Goal: Use online tool/utility

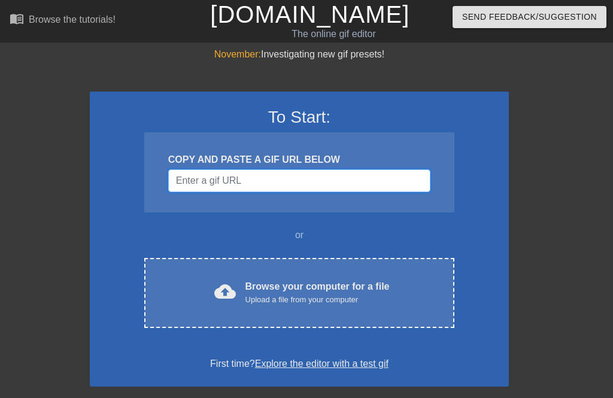
click at [204, 178] on input "Username" at bounding box center [299, 180] width 262 height 23
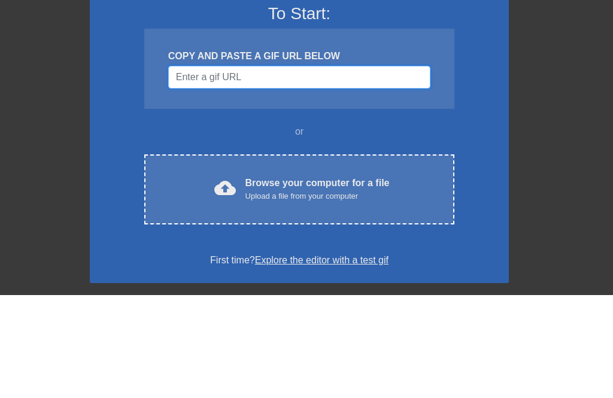
paste input "[URL][DOMAIN_NAME]"
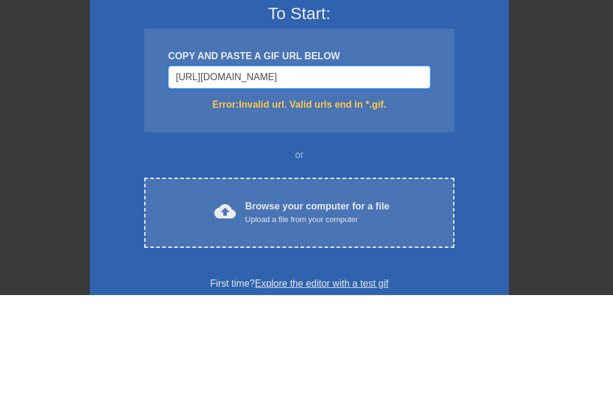
type input "[URL][DOMAIN_NAME][DOMAIN_NAME]"
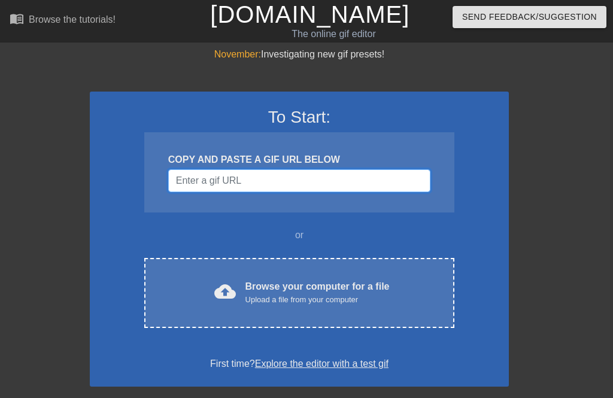
click at [246, 183] on input "Username" at bounding box center [299, 180] width 262 height 23
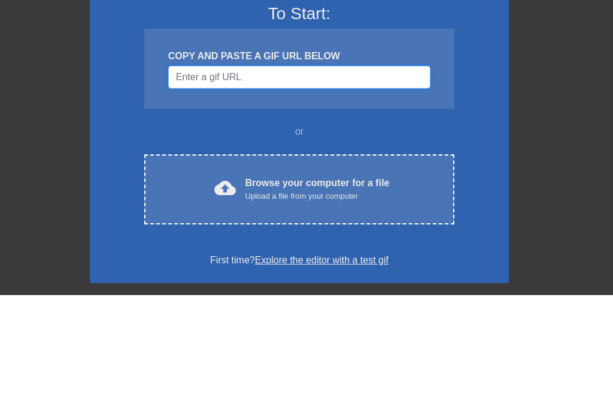
paste input "[URL][DOMAIN_NAME]"
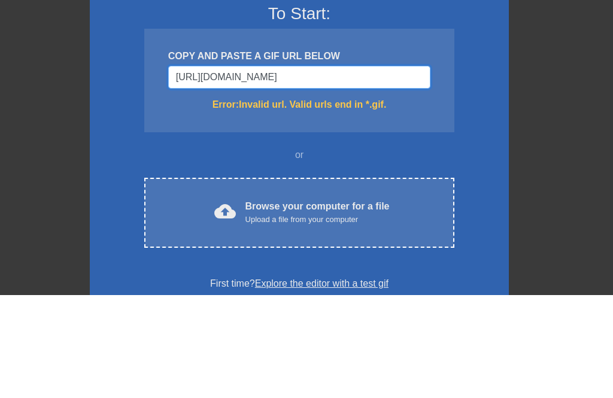
type input "[URL][DOMAIN_NAME]"
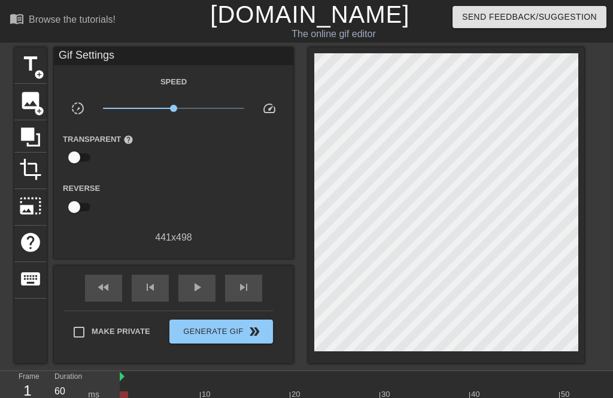
click at [34, 66] on span "title" at bounding box center [30, 64] width 23 height 23
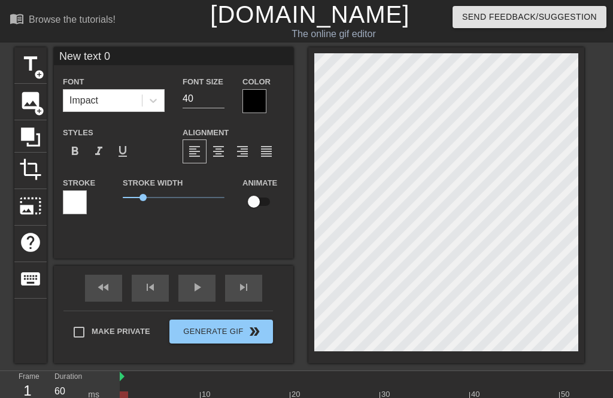
scroll to position [0, 2]
type textarea "New txt 0"
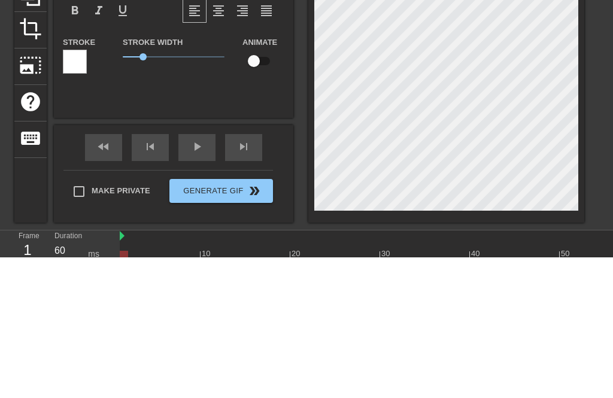
type input "New xt 0"
type textarea "New xt 0"
type input "Newxt 0"
type textarea "Newxt 0"
type input "Next 0"
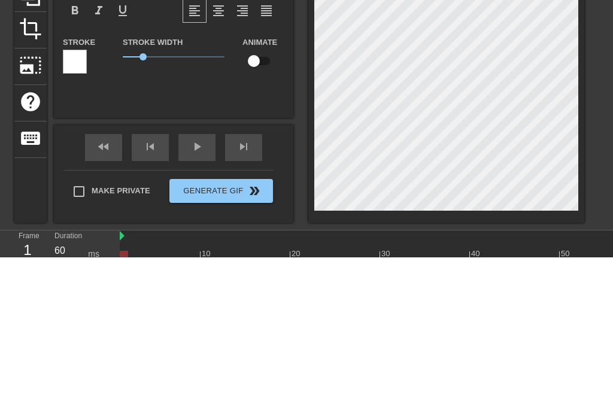
type textarea "Next 0"
type input "Nxt 0"
type textarea "Nxt"
type input "Nxt"
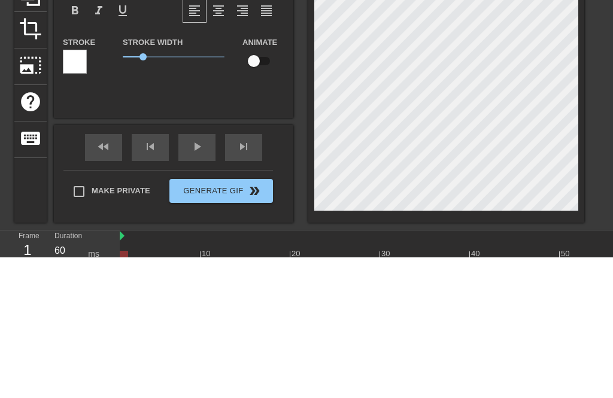
type textarea "Nx"
type input "N"
type textarea "N"
type input "t"
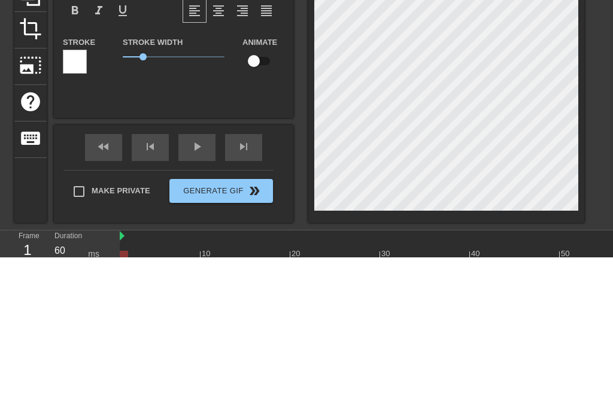
type textarea "t"
type input "th"
type textarea "tha"
type input "that"
type textarea "that"
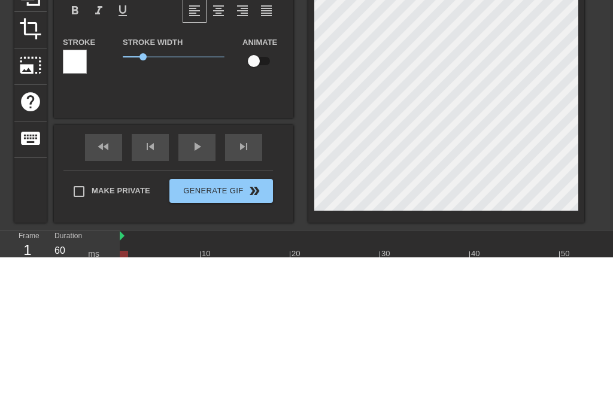
scroll to position [0, 1]
type input "that'"
type textarea "that'"
type input "that's"
type textarea "that's"
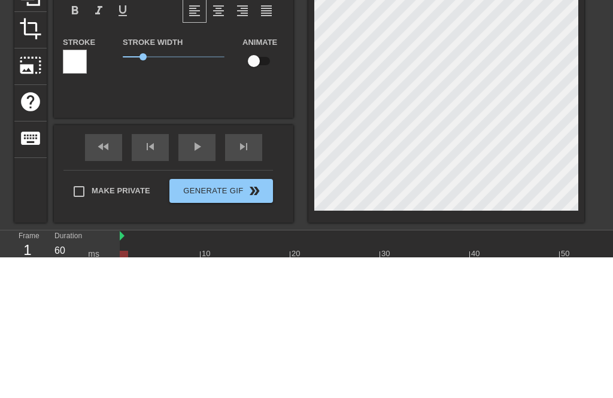
type input "that's d"
type textarea "that's de"
type input "that's def"
type textarea "that's def"
type input "that's defi"
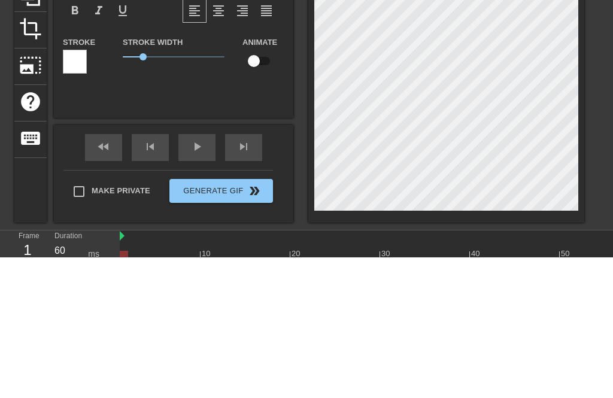
type textarea "that's defi"
type input "that's defin"
type textarea "that's defin"
type input "that's defini"
type textarea "that's defini"
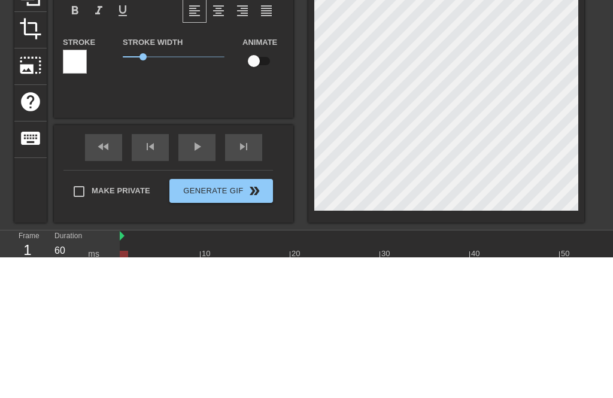
type input "that's definit"
type textarea "that's definit"
type input "that's definite"
type textarea "that's definite"
type input "that's definitel"
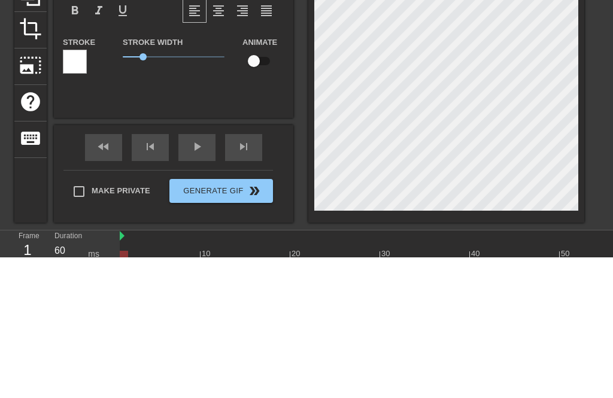
type textarea "that's definitel"
type input "that's definitely"
type textarea "that's definitely"
type input "that's definitely"
type textarea "that's definitely"
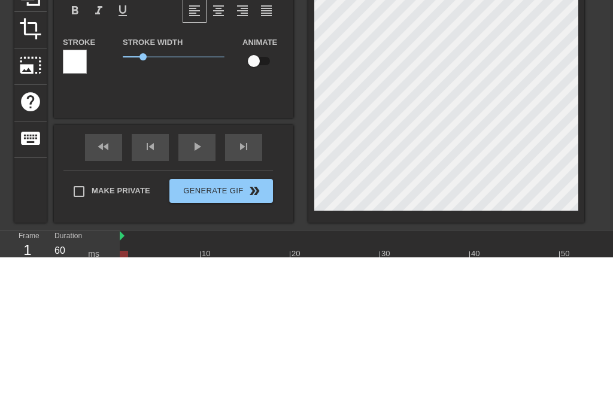
type input "that's definitely a"
type textarea "that's definitely a"
type input "that's definitely a"
type textarea "that's definitely a"
type input "that's definitely a s"
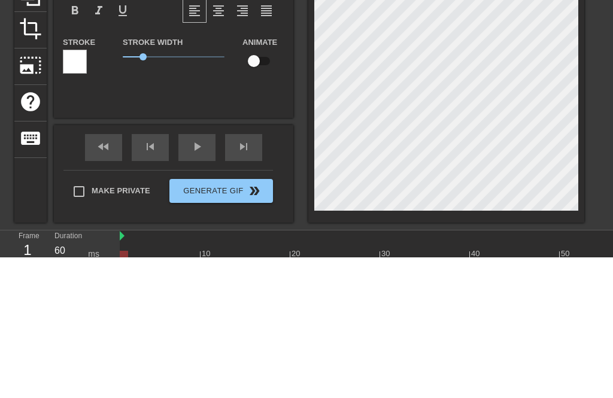
type textarea "that's definitely a s"
type input "that's definitely a si"
type textarea "that's definitely a si"
type input "that's definitely a sig"
type textarea "that's definitely a sig"
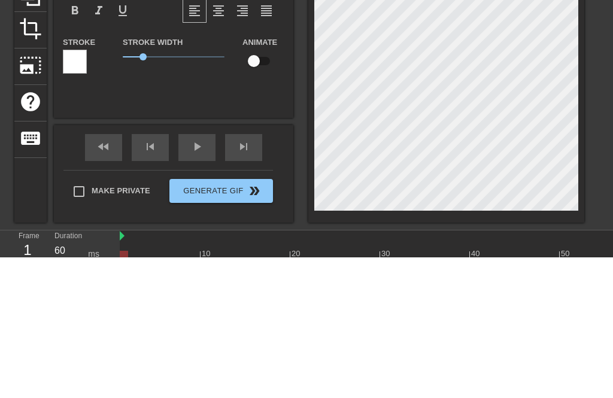
type input "that's definitely a sigh"
type textarea "that's definitely a sigh"
type input "that's definitely a sight"
type textarea "that's definitely a sight"
type input "that's definitely a sight"
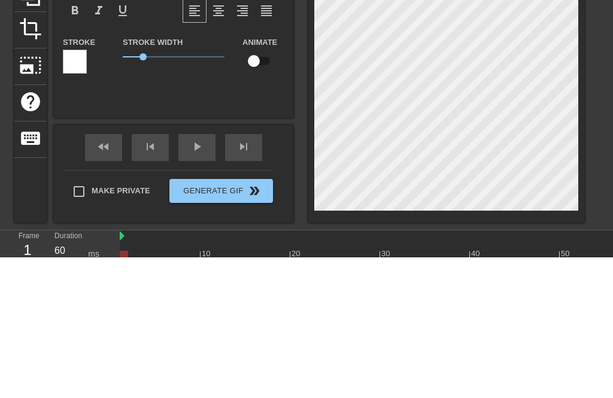
type textarea "that's definitely a sight"
type input "that's definitely a sight t"
type textarea "that's definitely a sight to"
type input "that's definitely a sight to"
type textarea "that's definitely a sight to"
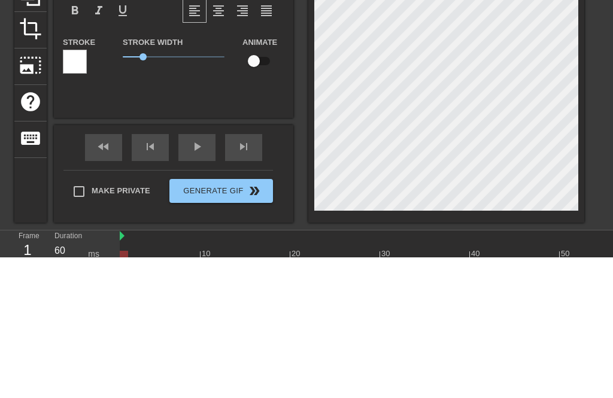
type input "that's definitely a sight to s"
type textarea "that's definitely a sight to s"
type input "that's definitely a sight to se"
type textarea "that's definitely a sight to se"
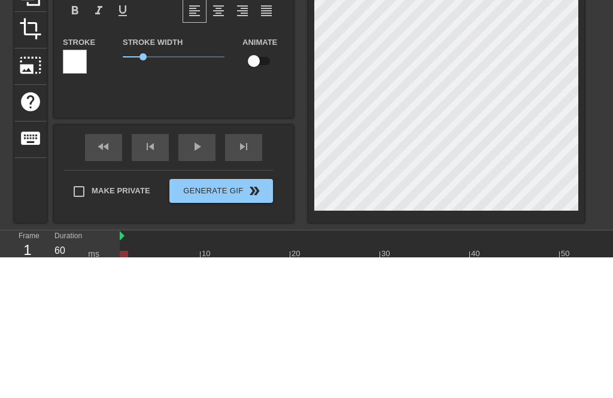
type input "that's definitely a sight to see"
type textarea "that's definitely a sight to see"
type input "that's definitely a sight to see"
type textarea "that's definitely a sight to see 💀"
type input "that's definitely a sight to see 💀"
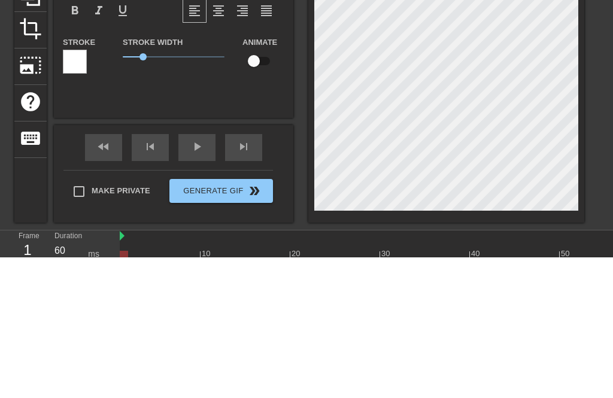
scroll to position [38, 0]
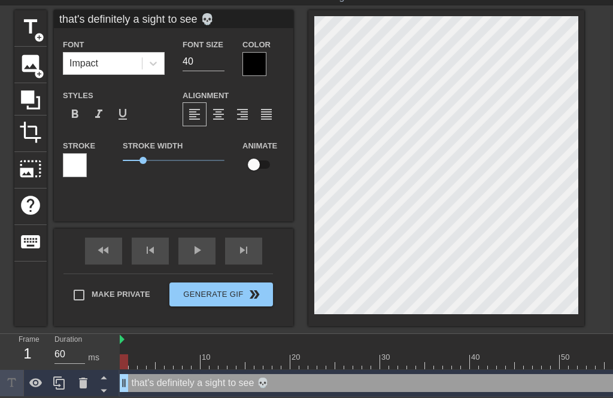
type textarea "that's definitely a sight to see 💀"
click at [210, 69] on input "40" at bounding box center [204, 61] width 42 height 19
type input "4"
type input "30"
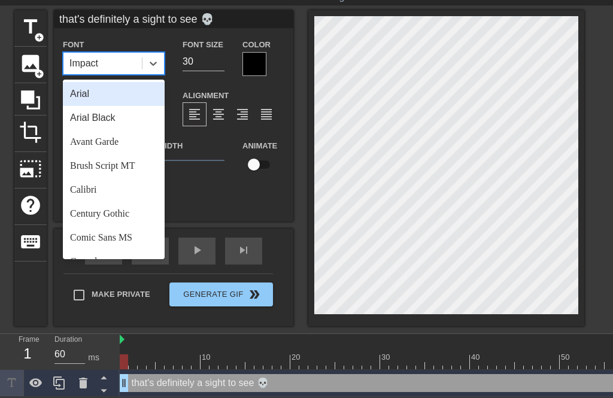
scroll to position [0, 0]
click at [83, 88] on div "Arial" at bounding box center [114, 94] width 102 height 24
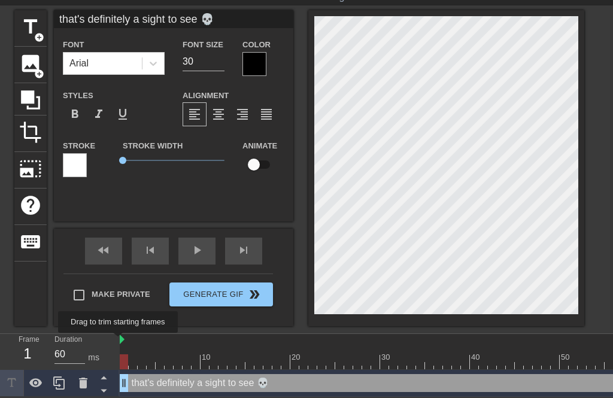
click at [123, 341] on img at bounding box center [122, 340] width 5 height 10
click at [200, 251] on span "play_arrow" at bounding box center [197, 250] width 14 height 14
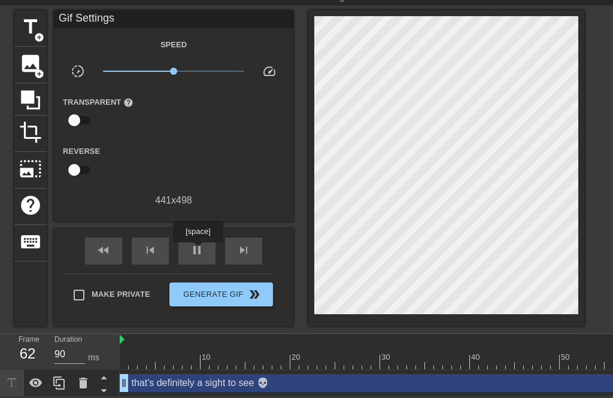
type input "60"
click at [199, 255] on span "pause" at bounding box center [197, 250] width 14 height 14
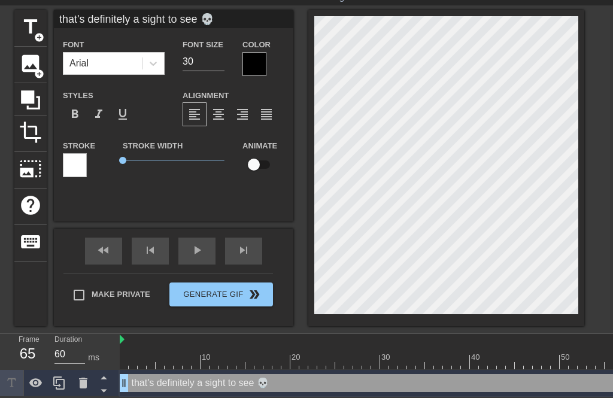
click at [28, 92] on icon at bounding box center [30, 99] width 19 height 19
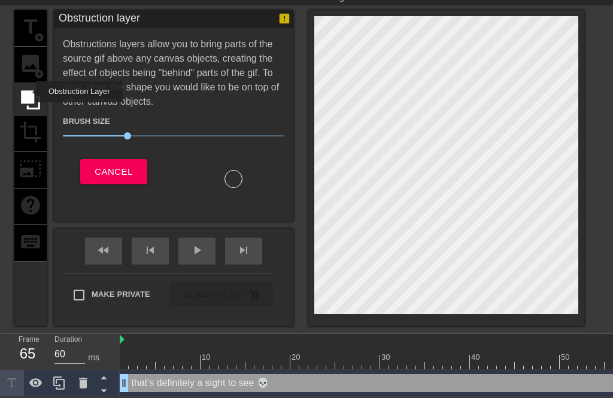
click at [112, 175] on span "Cancel" at bounding box center [114, 172] width 38 height 16
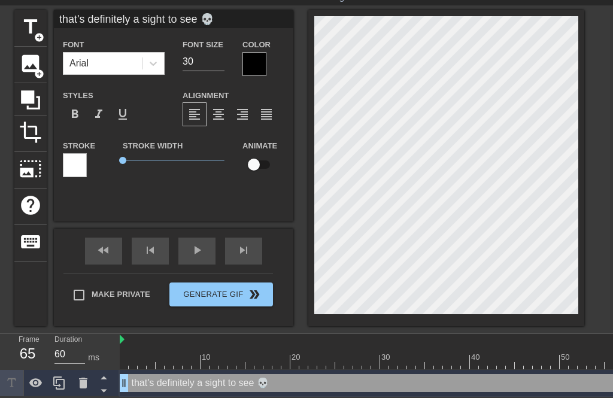
click at [35, 97] on icon at bounding box center [30, 100] width 23 height 23
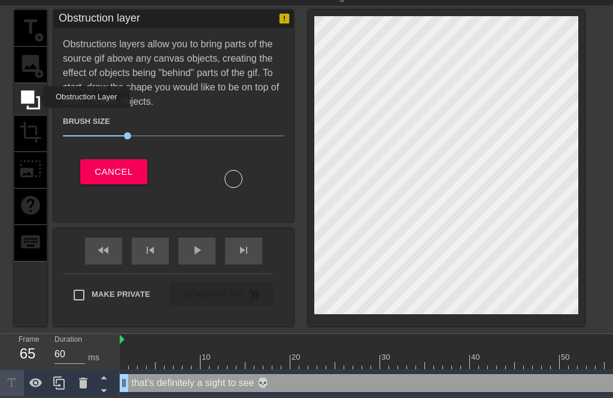
click at [107, 171] on span "Cancel" at bounding box center [114, 172] width 38 height 16
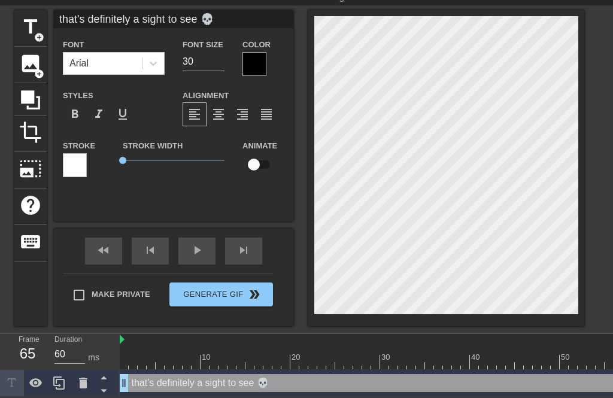
click at [31, 58] on span "image" at bounding box center [30, 63] width 23 height 23
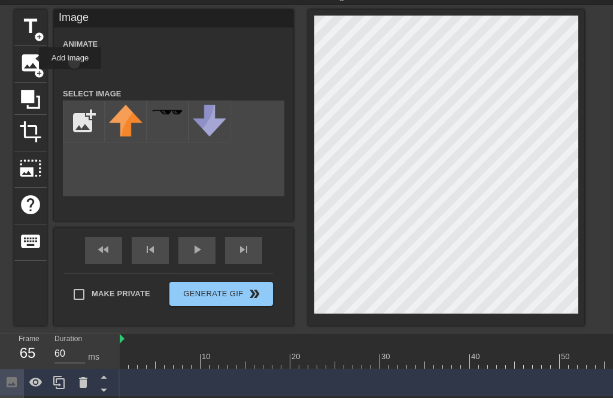
click at [87, 122] on input "file" at bounding box center [83, 121] width 41 height 41
click at [79, 117] on input "file" at bounding box center [83, 121] width 41 height 41
type input "C:\fakepath\03D1EB52-5A0F-4A3F-AEC9-F74C9B6E5C64.jpeg"
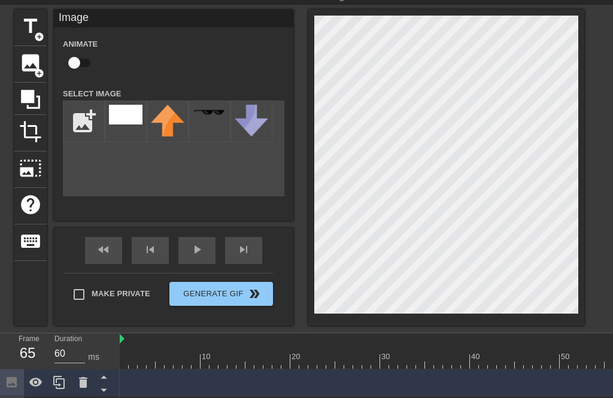
click at [127, 121] on img at bounding box center [126, 115] width 34 height 20
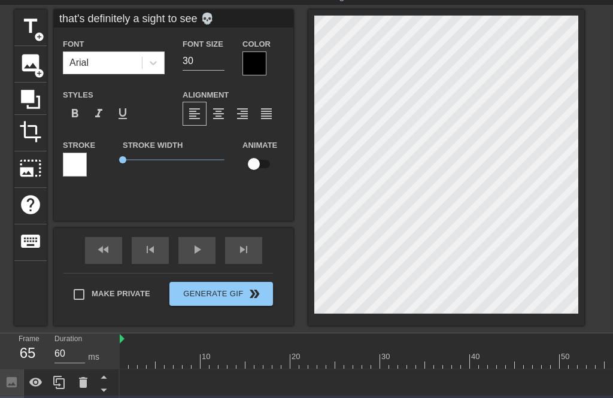
click at [29, 167] on span "photo_size_select_large" at bounding box center [30, 168] width 23 height 23
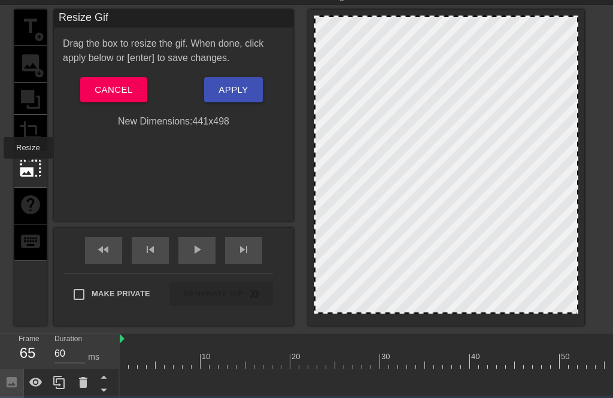
click at [90, 86] on button "Cancel" at bounding box center [113, 89] width 66 height 25
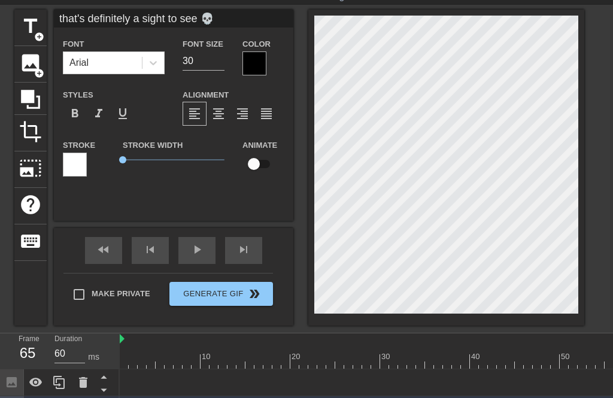
click at [28, 203] on span "help" at bounding box center [30, 204] width 23 height 23
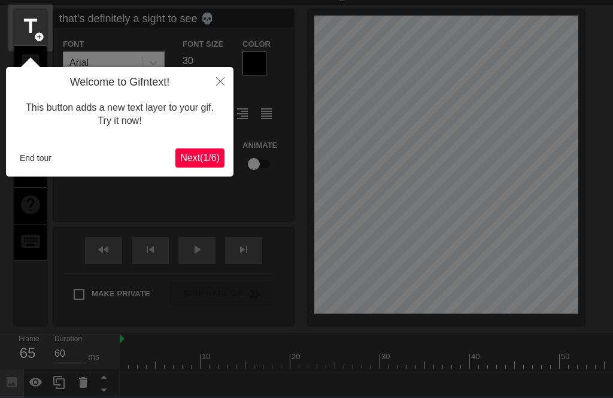
scroll to position [29, 0]
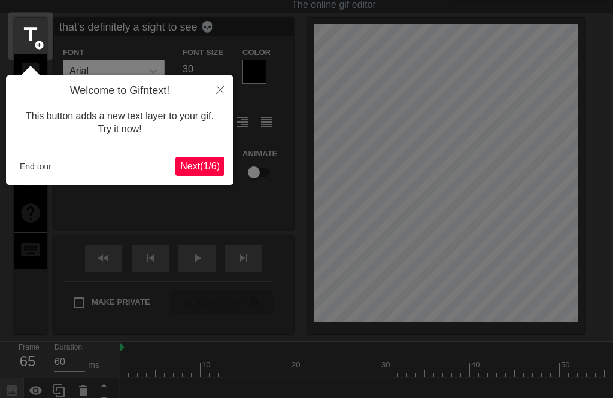
click at [219, 90] on icon "Close" at bounding box center [220, 90] width 8 height 8
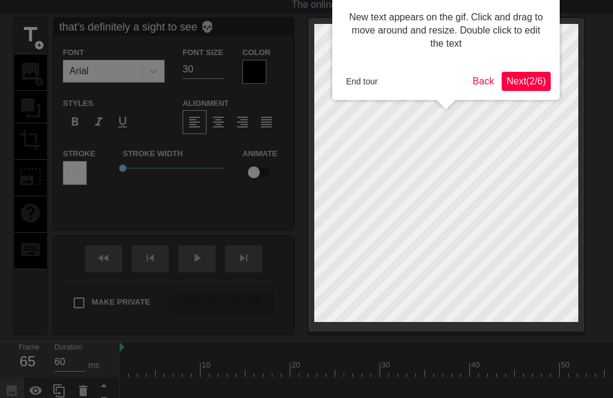
scroll to position [0, 0]
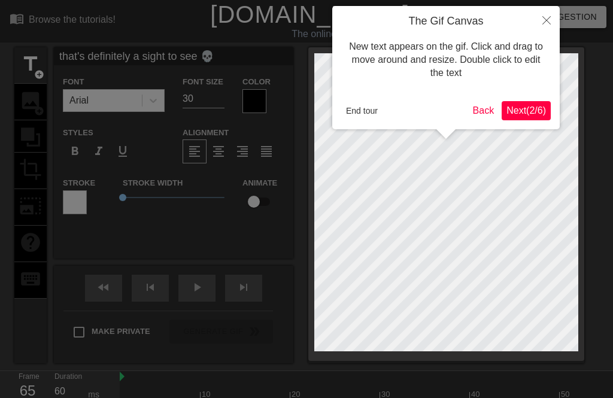
click at [369, 111] on button "End tour" at bounding box center [361, 111] width 41 height 18
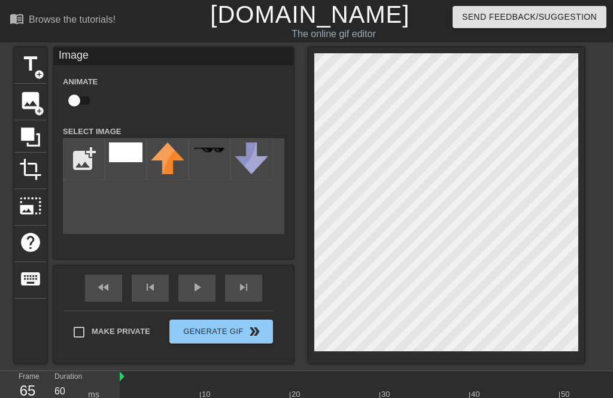
click at [23, 68] on span "title" at bounding box center [30, 64] width 23 height 23
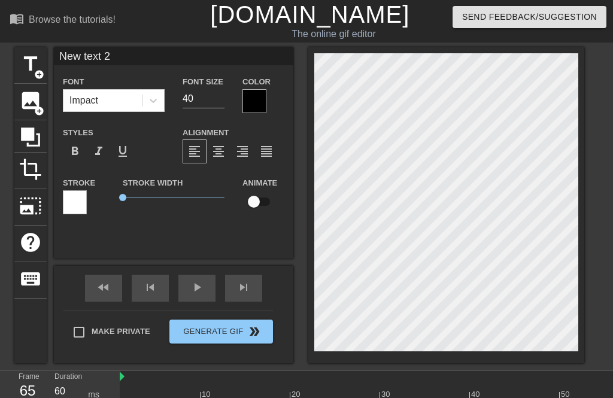
scroll to position [0, 3]
type input "New text2"
type textarea "New tex2"
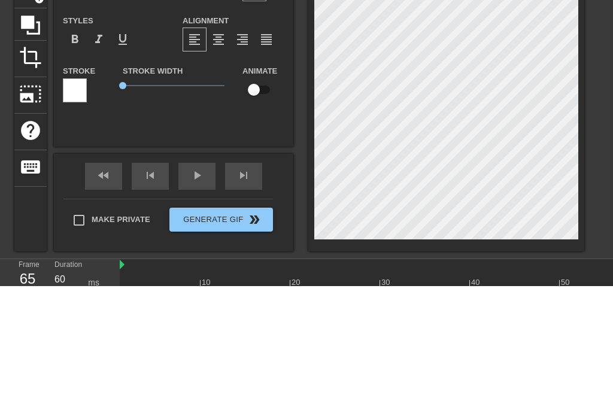
type input "New te2"
type textarea "New t2"
type input "New t2"
type textarea "New 2"
type input "New2"
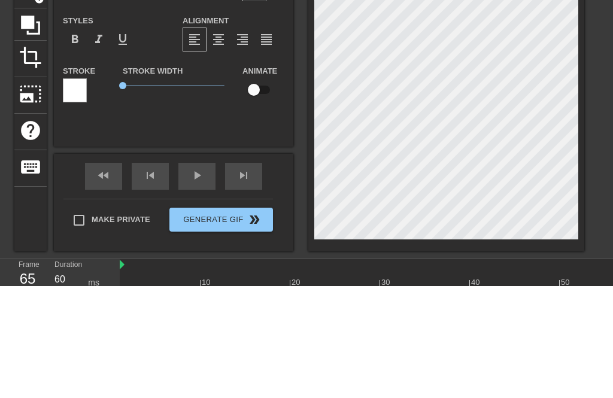
scroll to position [0, 1]
type textarea "New"
type input "New"
type textarea "Ne"
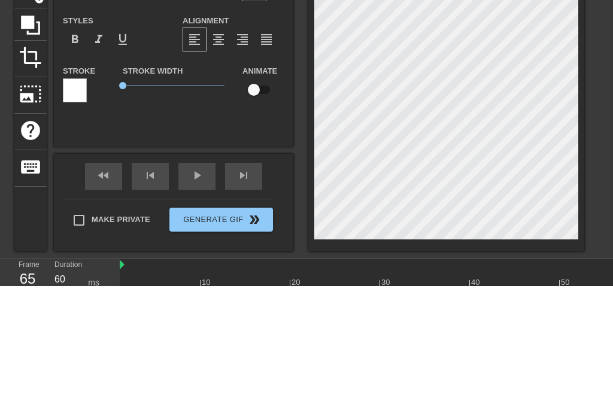
type input "N"
type textarea "N"
type textarea "t"
type input "t"
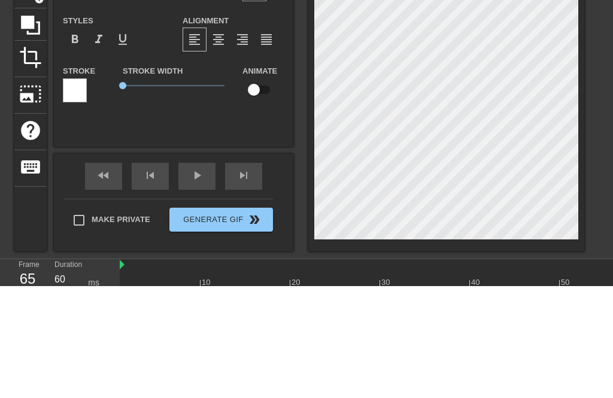
type textarea "th"
type input "th"
type textarea "tha"
type input "tha"
type textarea "that"
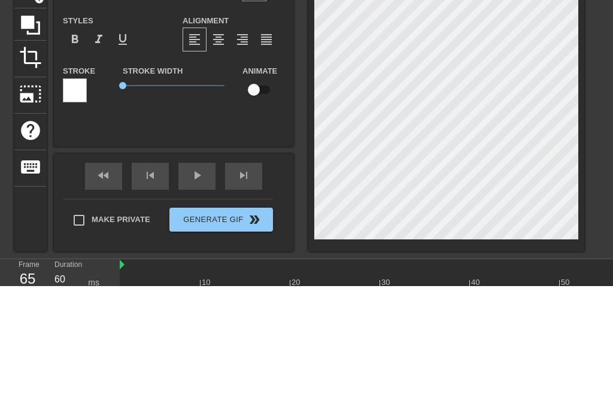
type input "that"
type textarea "that'"
type input "that's"
type textarea "that's"
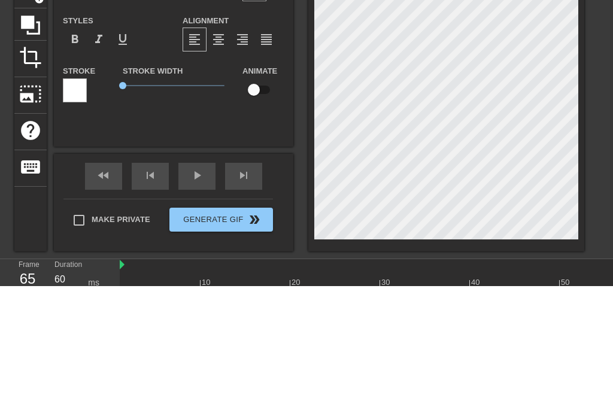
type input "that's"
type textarea "that's"
type input "that's d"
type textarea "that's de"
type input "that's de"
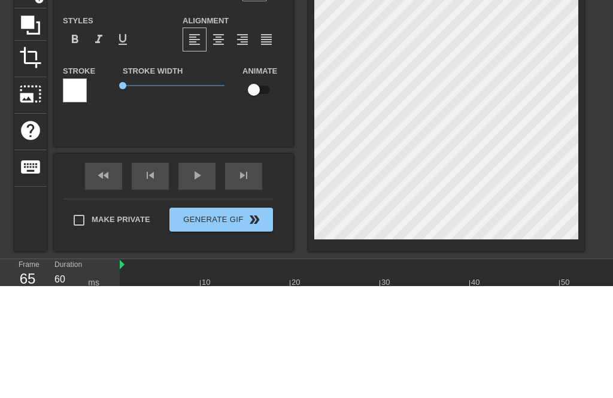
type textarea "that's def"
type input "that's defi"
type textarea "that's defi"
type input "that's defin"
type textarea "that's defini"
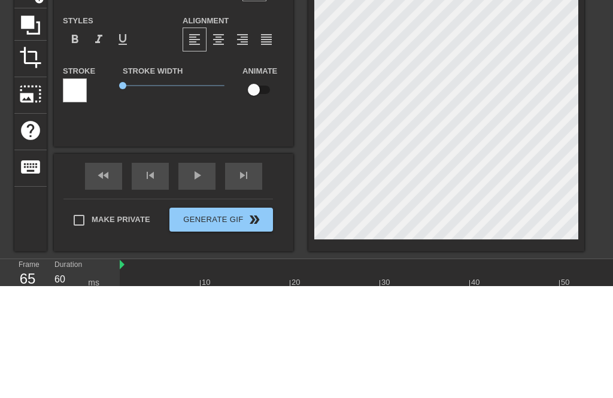
type input "that's defini"
type textarea "that's definit"
type input "that's definit"
type textarea "that's definite"
type input "that's definitel"
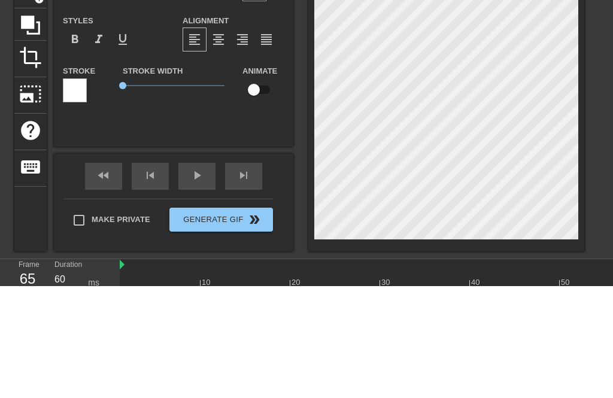
type textarea "that's definitely"
type input "that's definitely"
type textarea "that's definitely"
type input "that's definitely a"
type textarea "that's definitely a"
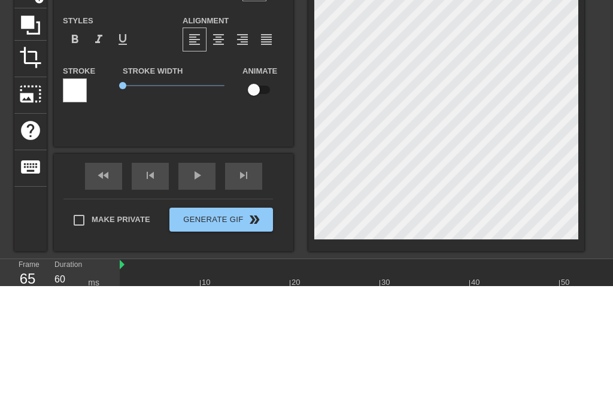
type input "that's definitely a"
type textarea "that's definitely a s"
type input "that's definitely a s"
type textarea "that's definitely a si"
type input "that's definitely a si"
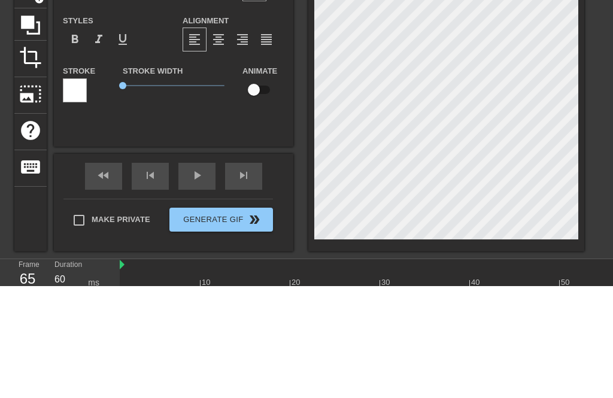
type textarea "that's definitely a sig"
type input "that's definitely a sigh"
type textarea "that's definitely a sigh"
type input "that's definitely a sight"
type textarea "that's definitely a sight"
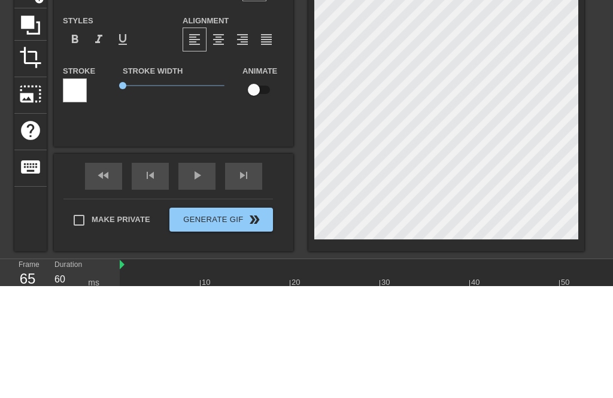
type input "that's definitely a sight t"
type textarea "that's definitely a sight t"
type input "that's definitely a sight to"
type textarea "that's definitely a sight to"
type input "that's definitely a sight to s"
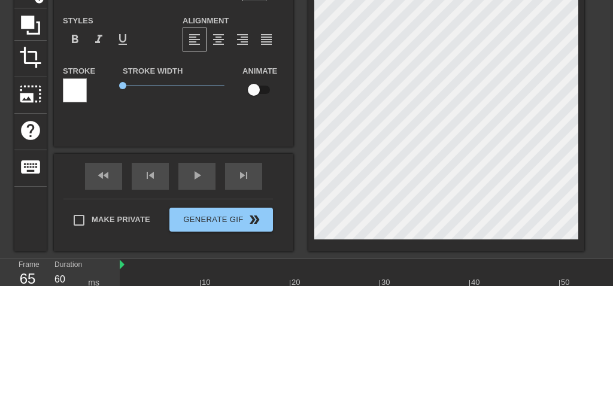
type textarea "that's definitely a sight to se"
type input "that's definitely a sight to see"
type textarea "that's definitely a sight to see"
type input "that's definitely a sight to see"
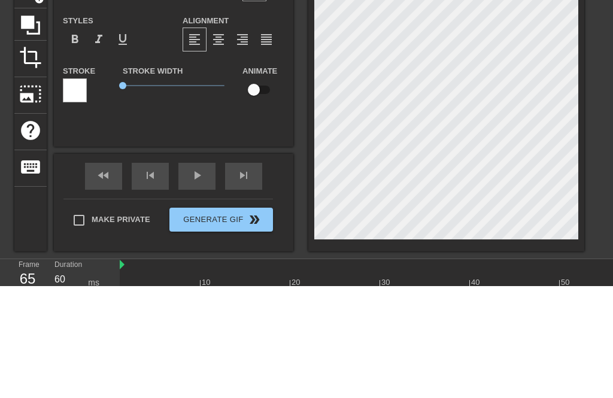
type textarea "that's definitely a sight to see 💀"
type input "that's definitely a sight to see 💀"
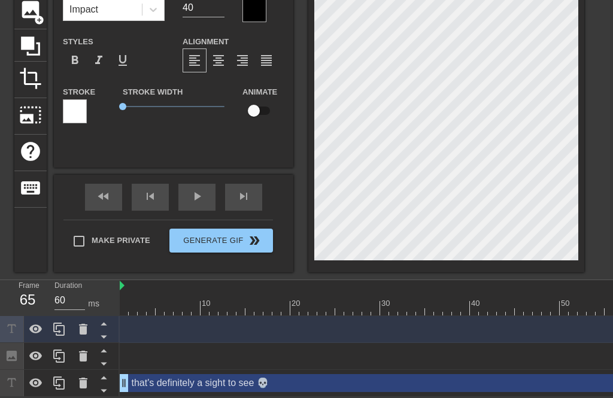
type textarea "that's definitely a sight to see 💀"
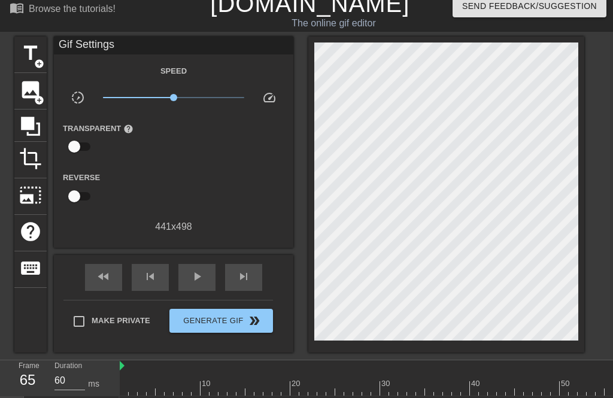
scroll to position [0, 0]
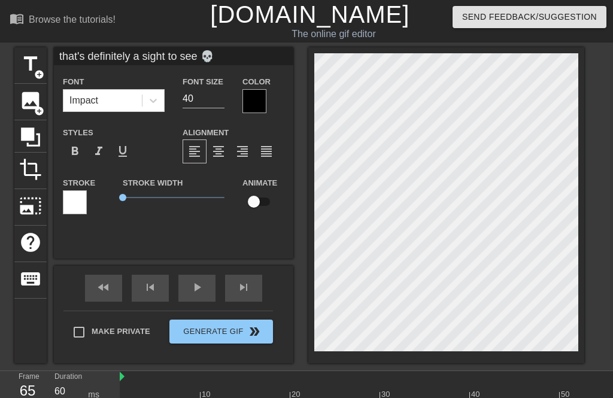
click at [284, 247] on div "that's definitely a sight to see 💀 Font Impact Font Size 40 Color Styles format…" at bounding box center [174, 152] width 240 height 211
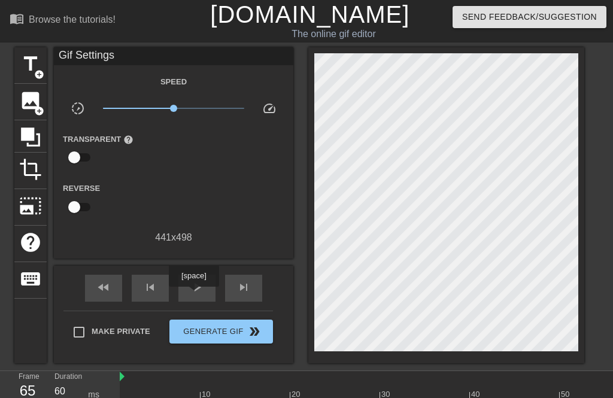
click at [196, 295] on div "play_arrow" at bounding box center [196, 288] width 37 height 27
click at [195, 289] on span "pause" at bounding box center [197, 287] width 14 height 14
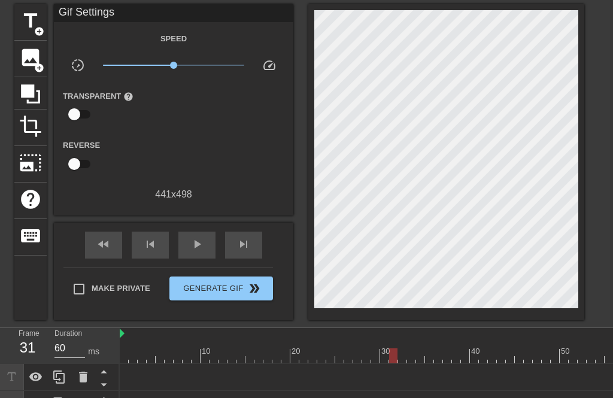
scroll to position [43, 0]
click at [98, 243] on span "fast_rewind" at bounding box center [103, 244] width 14 height 14
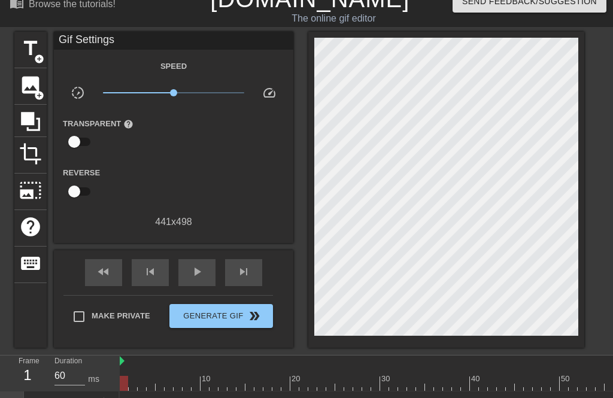
scroll to position [14, 0]
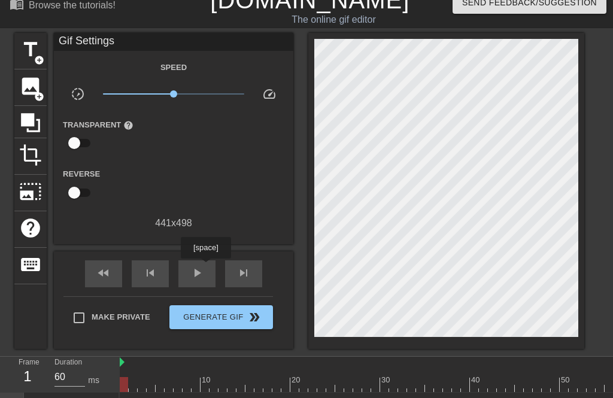
click at [208, 267] on div "play_arrow" at bounding box center [196, 274] width 37 height 27
click at [193, 272] on span "pause" at bounding box center [197, 273] width 14 height 14
click at [30, 50] on span "title" at bounding box center [30, 49] width 23 height 23
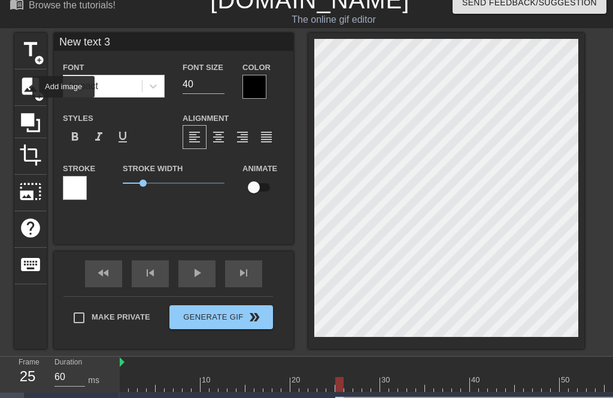
click at [25, 87] on span "image" at bounding box center [30, 86] width 23 height 23
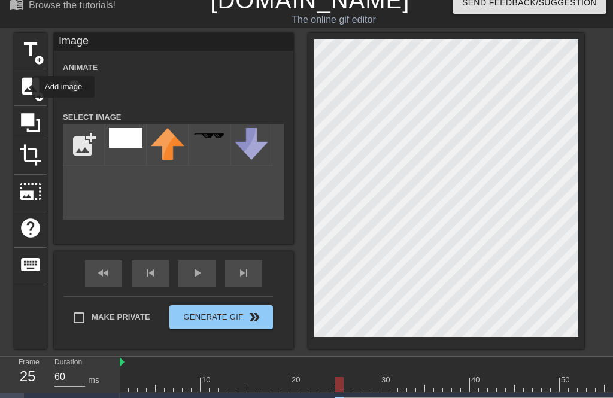
click at [129, 143] on img at bounding box center [126, 138] width 34 height 20
click at [202, 280] on span "play_arrow" at bounding box center [197, 273] width 14 height 14
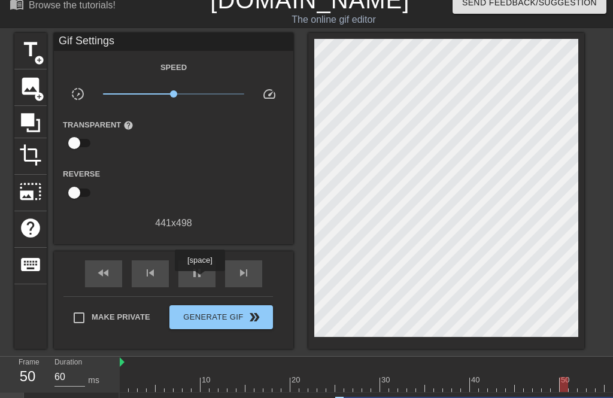
type input "100"
click at [196, 282] on div "pause" at bounding box center [196, 274] width 37 height 27
click at [31, 53] on span "title" at bounding box center [30, 49] width 23 height 23
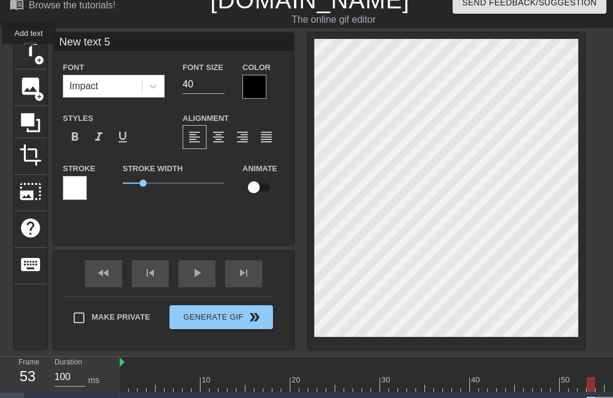
scroll to position [0, 3]
type input "New text"
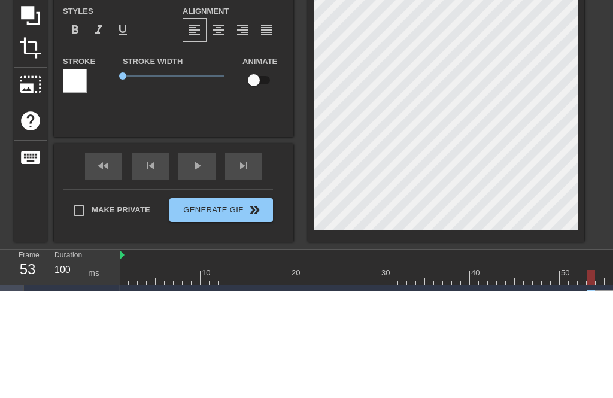
type textarea "New text"
type input "New tex"
type textarea "New tex"
type input "New te"
type textarea "New te"
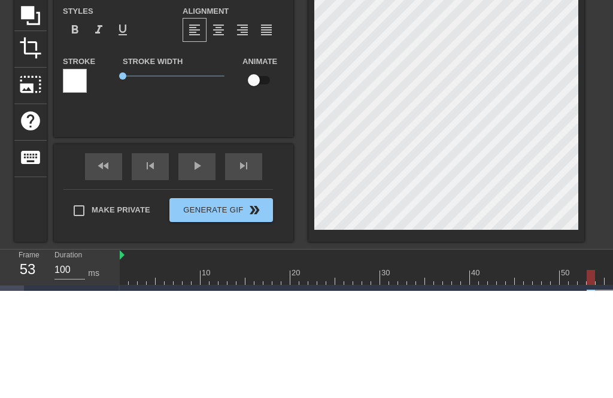
type input "New t"
type textarea "New t"
type input "New"
type textarea "New"
type input "New"
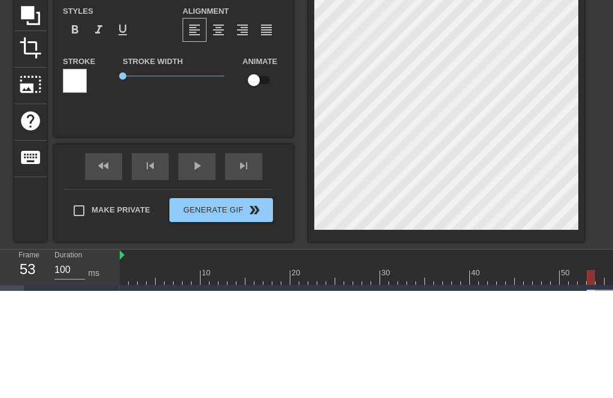
type textarea "New"
type input "Ne"
type textarea "Ne"
type input "N"
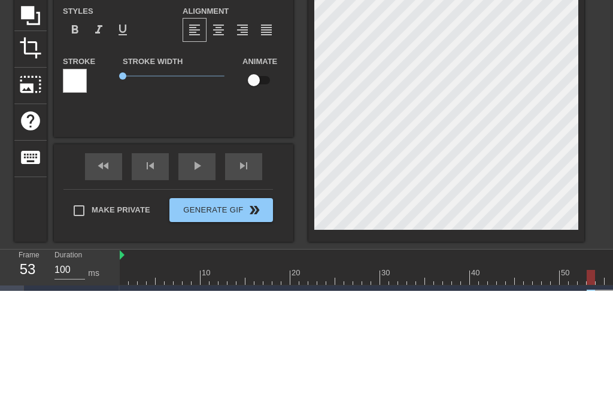
type textarea "N"
type textarea "t"
type input "th"
type textarea "tha"
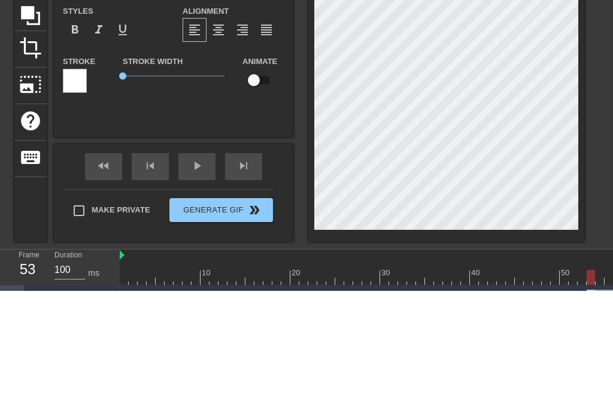
type input "tha"
type textarea "that"
type input "that"
type textarea "that'"
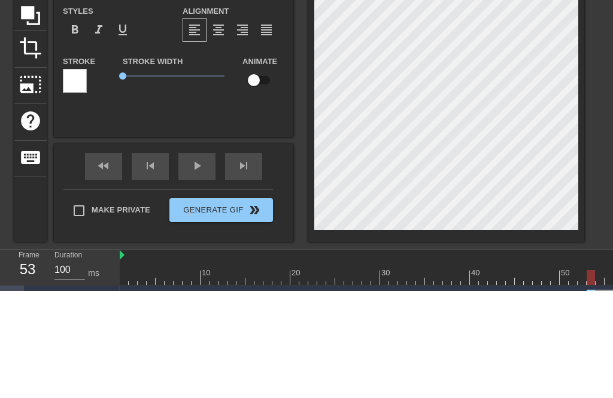
type input "that's"
type textarea "that's"
type input "that's d"
type textarea "that's d"
type input "that's de"
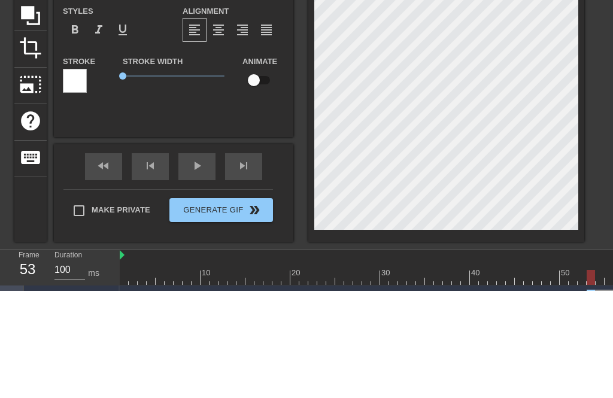
type textarea "that's def"
type input "that's def"
type textarea "that's defi"
type input "that's defi"
type textarea "that's defin"
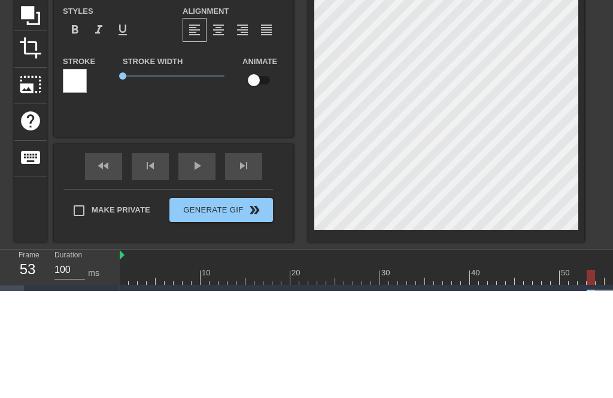
type input "that's defini"
type textarea "that's defini"
type input "that's definit"
type textarea "that's definite"
type input "that's definitel"
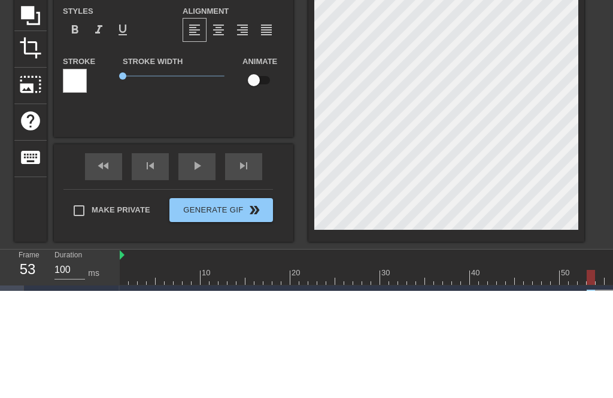
type textarea "that's definitely"
type input "that's definitely"
type textarea "that's definitely a"
type input "that's definitely a"
type textarea "that's definitely a"
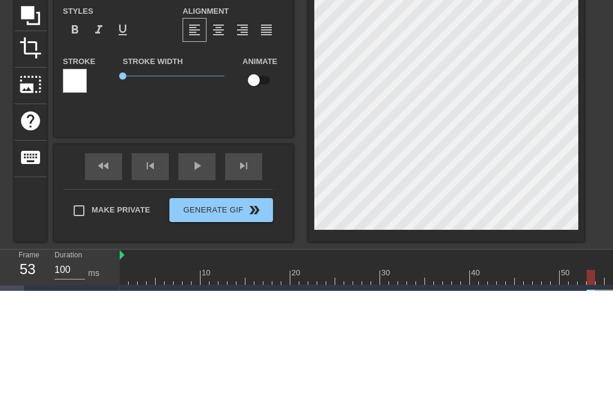
type input "that's definitely a s"
type textarea "that's definitely a si"
type input "that's definitely a si"
type textarea "that's definitely a sig"
type input "that's definitely a sig"
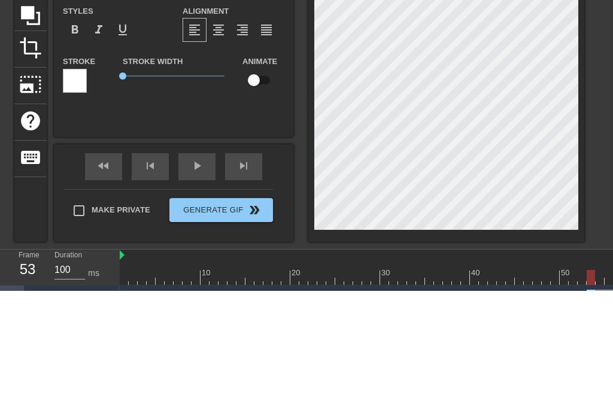
type textarea "that's definitely a sigh"
type input "that's definitely a sigh"
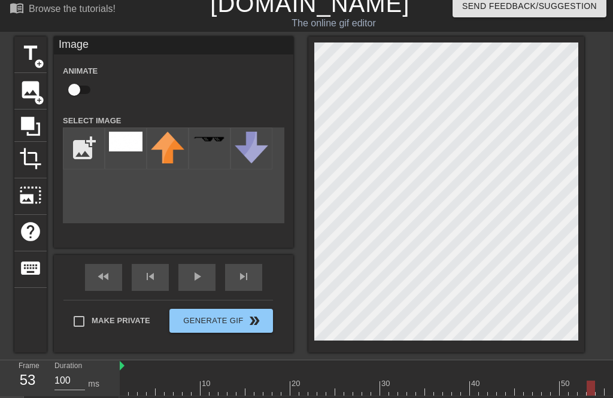
scroll to position [11, 0]
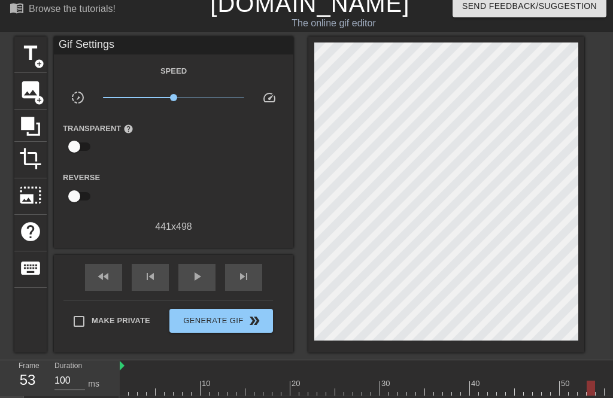
click at [198, 274] on span "play_arrow" at bounding box center [197, 276] width 14 height 14
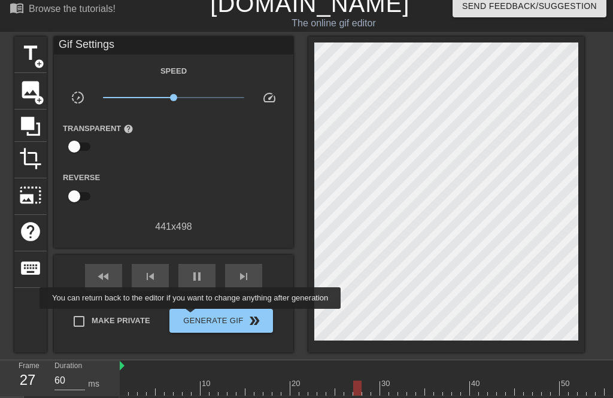
click at [204, 317] on span "Generate Gif double_arrow" at bounding box center [221, 321] width 94 height 14
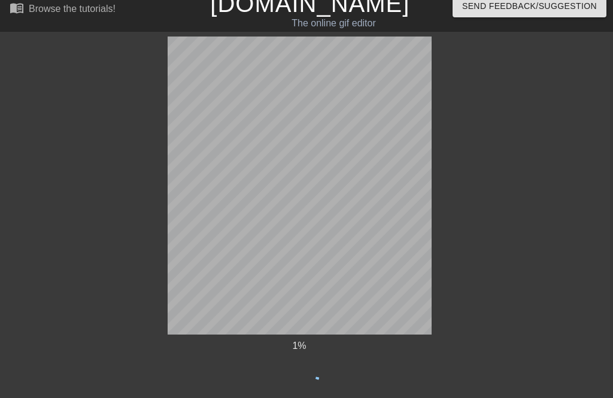
scroll to position [0, 0]
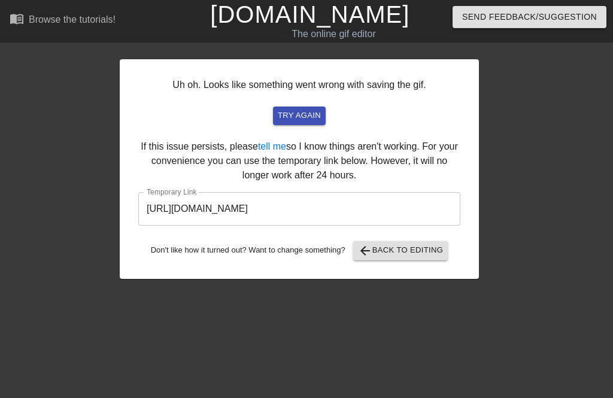
click at [302, 111] on span "try again" at bounding box center [299, 116] width 43 height 14
